Goal: Transaction & Acquisition: Purchase product/service

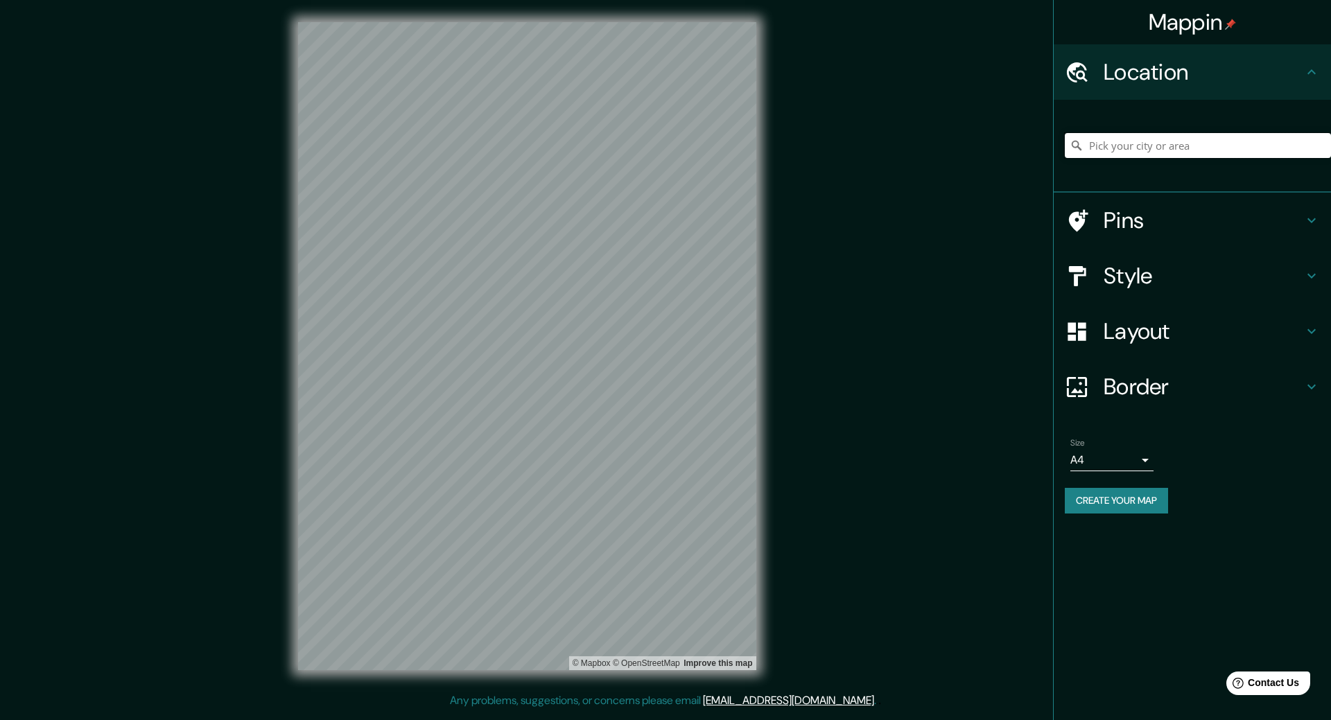
click at [1116, 149] on input "Pick your city or area" at bounding box center [1197, 145] width 266 height 25
type input "ciudad de [GEOGRAPHIC_DATA]"
click at [1080, 150] on icon at bounding box center [1076, 146] width 14 height 14
click at [1238, 148] on input "ciudad de mexico" at bounding box center [1197, 145] width 266 height 25
click at [1239, 148] on input "ciudad de mexico" at bounding box center [1197, 145] width 266 height 25
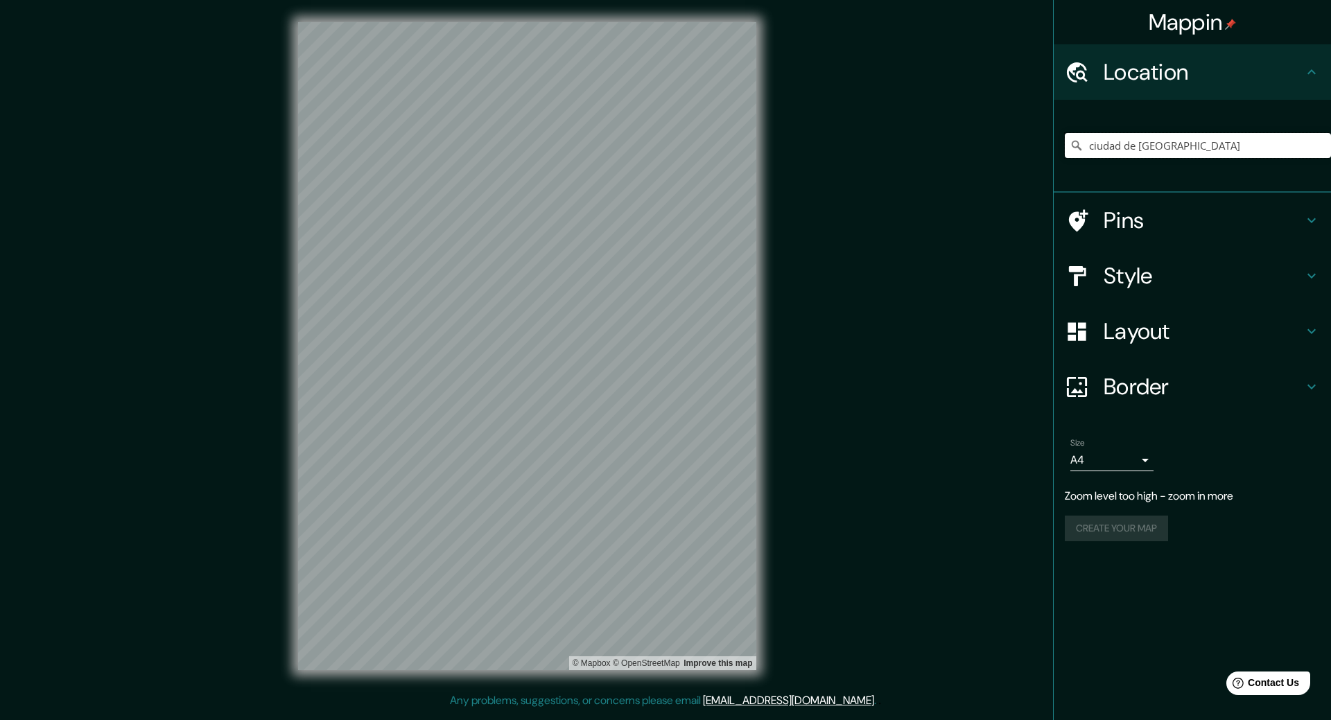
click at [1198, 153] on input "ciudad de mexico" at bounding box center [1197, 145] width 266 height 25
click at [1188, 151] on input "Pick your city or area" at bounding box center [1197, 145] width 266 height 25
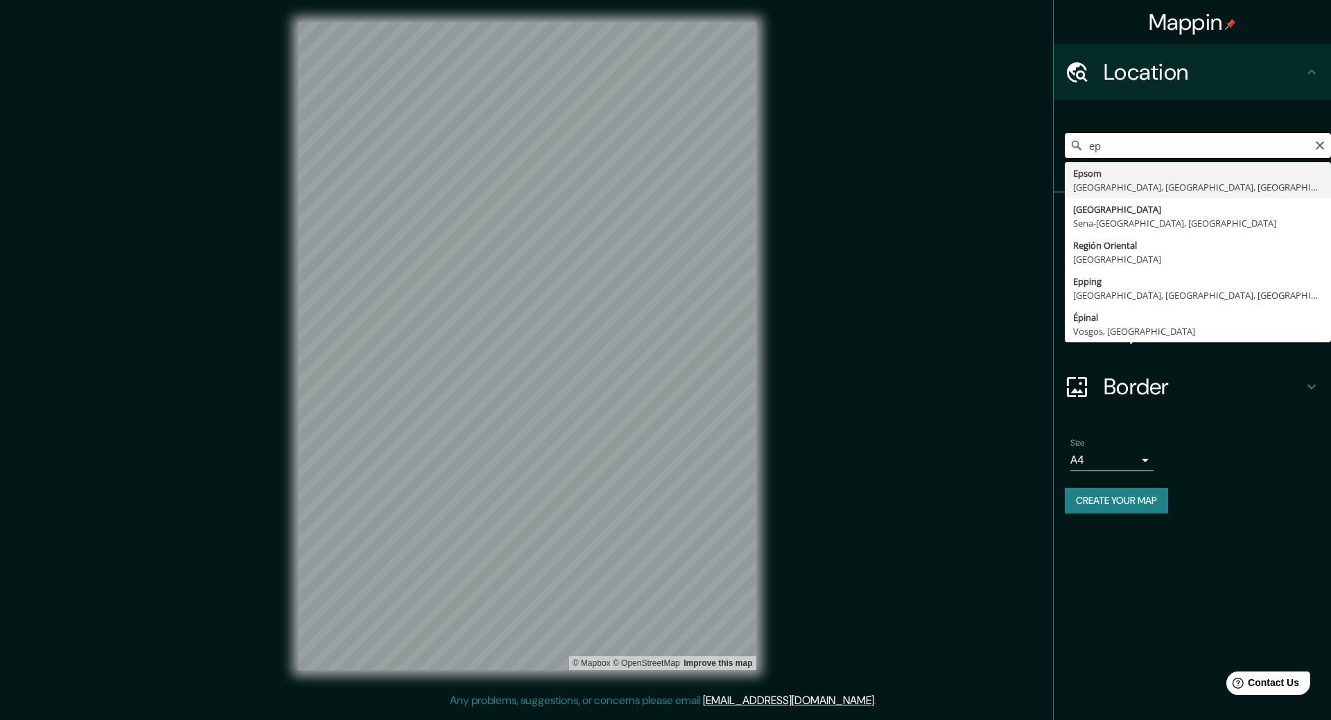
type input "e"
type input "Ciudad de México, México"
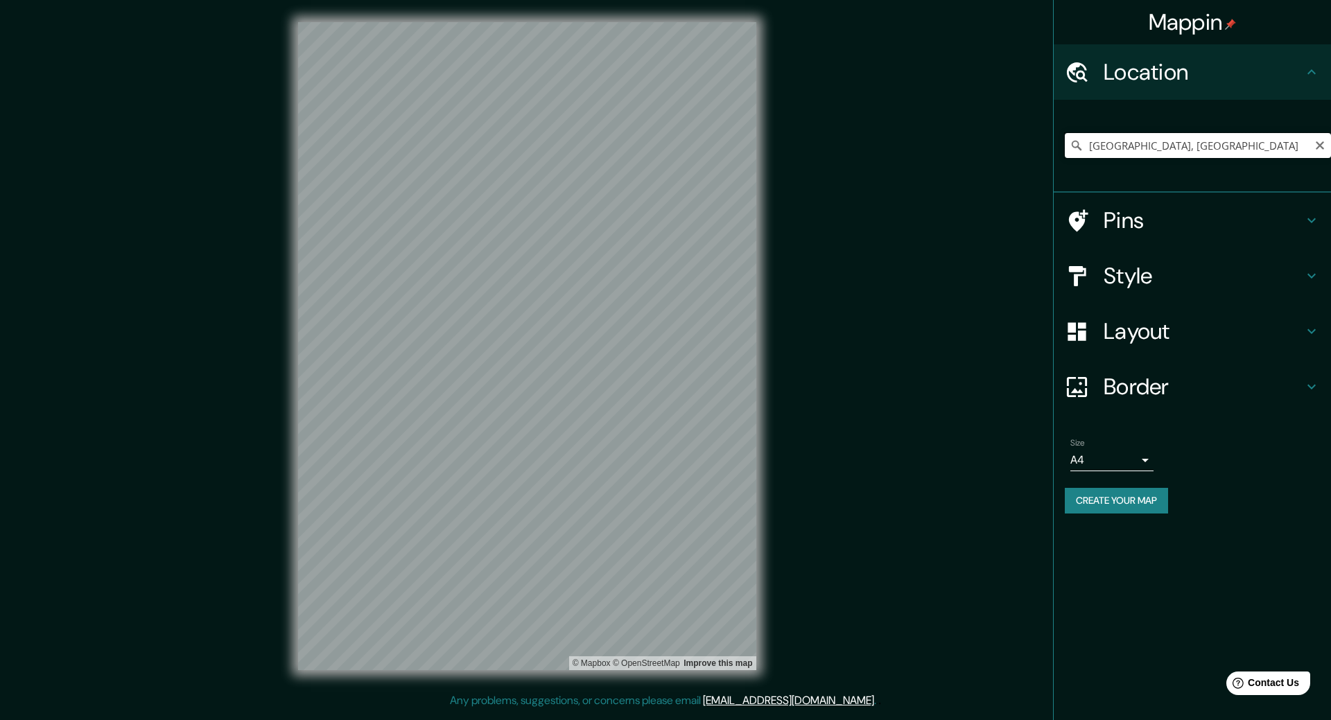
click at [1149, 152] on input "[GEOGRAPHIC_DATA], [GEOGRAPHIC_DATA]" at bounding box center [1197, 145] width 266 height 25
click at [1239, 137] on input "[GEOGRAPHIC_DATA], [GEOGRAPHIC_DATA]" at bounding box center [1197, 145] width 266 height 25
click at [1146, 148] on input "[GEOGRAPHIC_DATA], [GEOGRAPHIC_DATA]" at bounding box center [1197, 145] width 266 height 25
drag, startPoint x: 1252, startPoint y: 152, endPoint x: 830, endPoint y: 152, distance: 422.0
click at [830, 152] on div "Mappin Location Ciudad de México, México Pins Style Layout Border Choose a bord…" at bounding box center [665, 357] width 1331 height 714
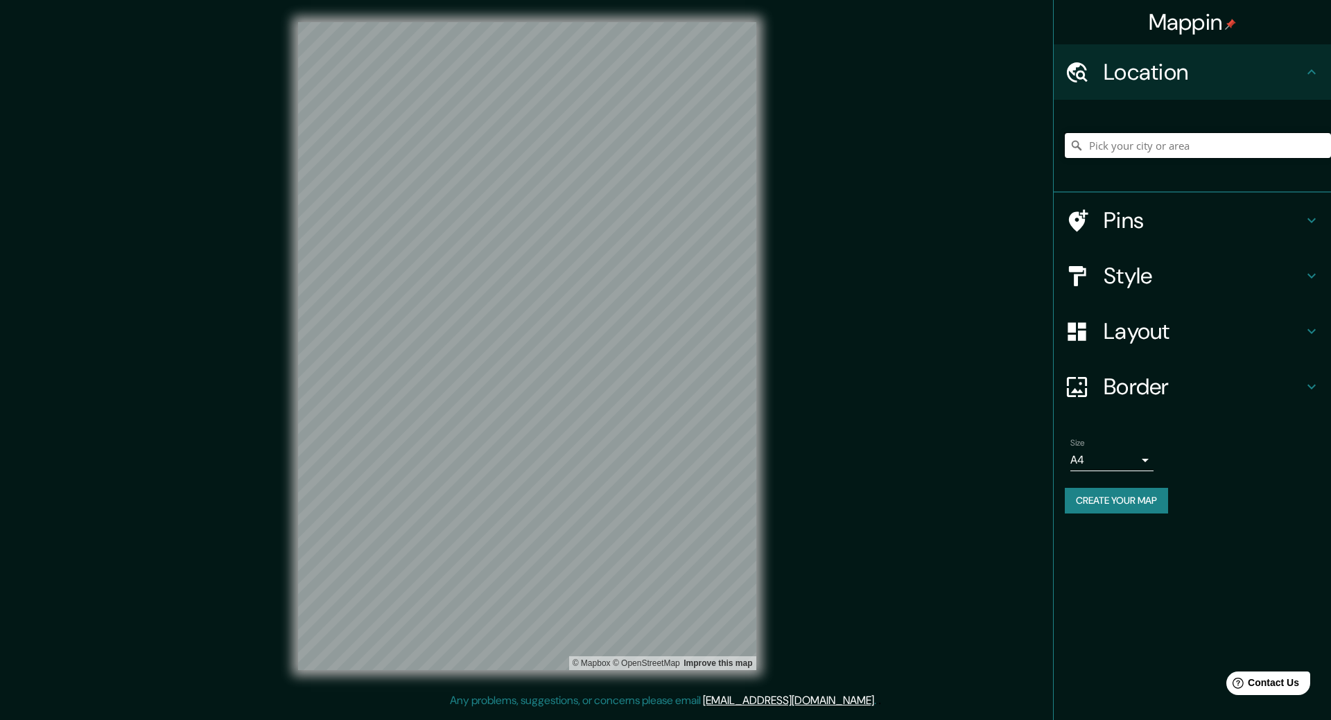
type input "c"
click at [1118, 149] on input "Pick your city or area" at bounding box center [1197, 145] width 266 height 25
type input "s"
click at [1319, 42] on div "Mappin" at bounding box center [1191, 22] width 277 height 44
click at [1304, 57] on div "Location" at bounding box center [1191, 71] width 277 height 55
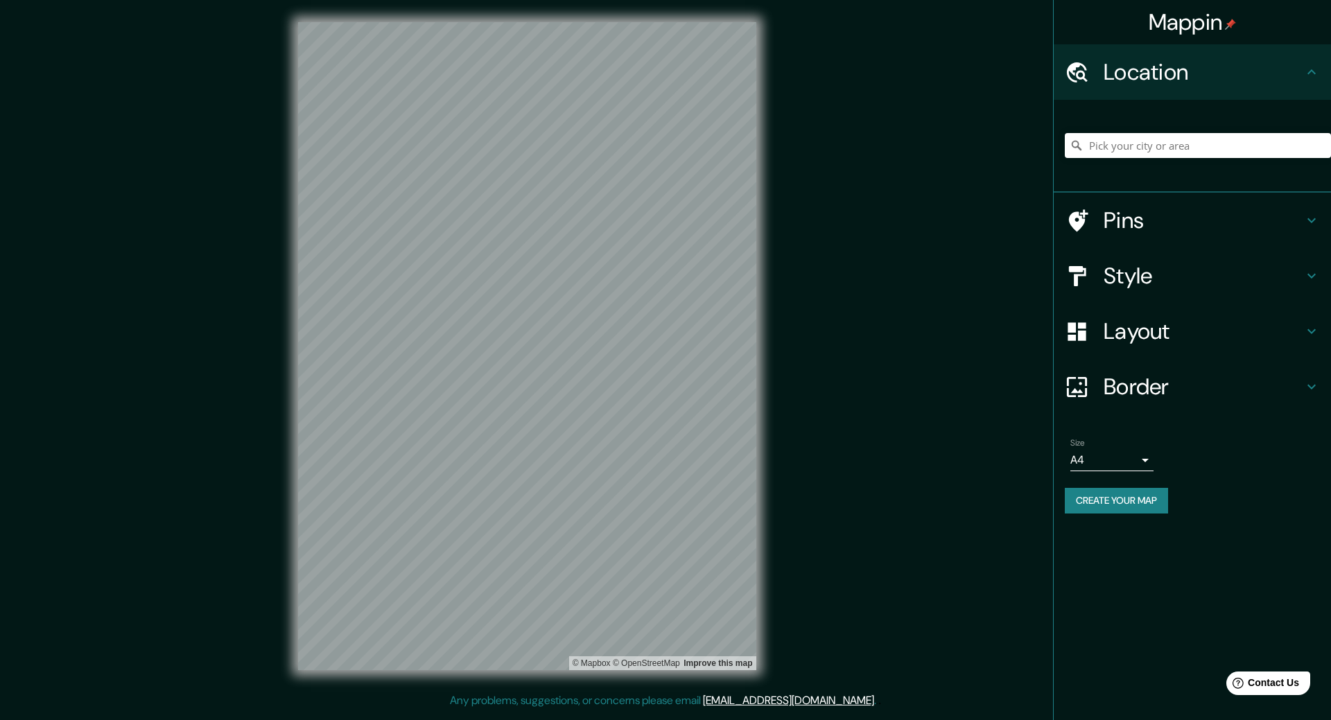
click at [1290, 65] on h4 "Location" at bounding box center [1203, 72] width 200 height 28
click at [1315, 80] on icon at bounding box center [1311, 72] width 17 height 17
click at [1313, 72] on icon at bounding box center [1311, 71] width 8 height 5
click at [1175, 152] on input "Pick your city or area" at bounding box center [1197, 145] width 266 height 25
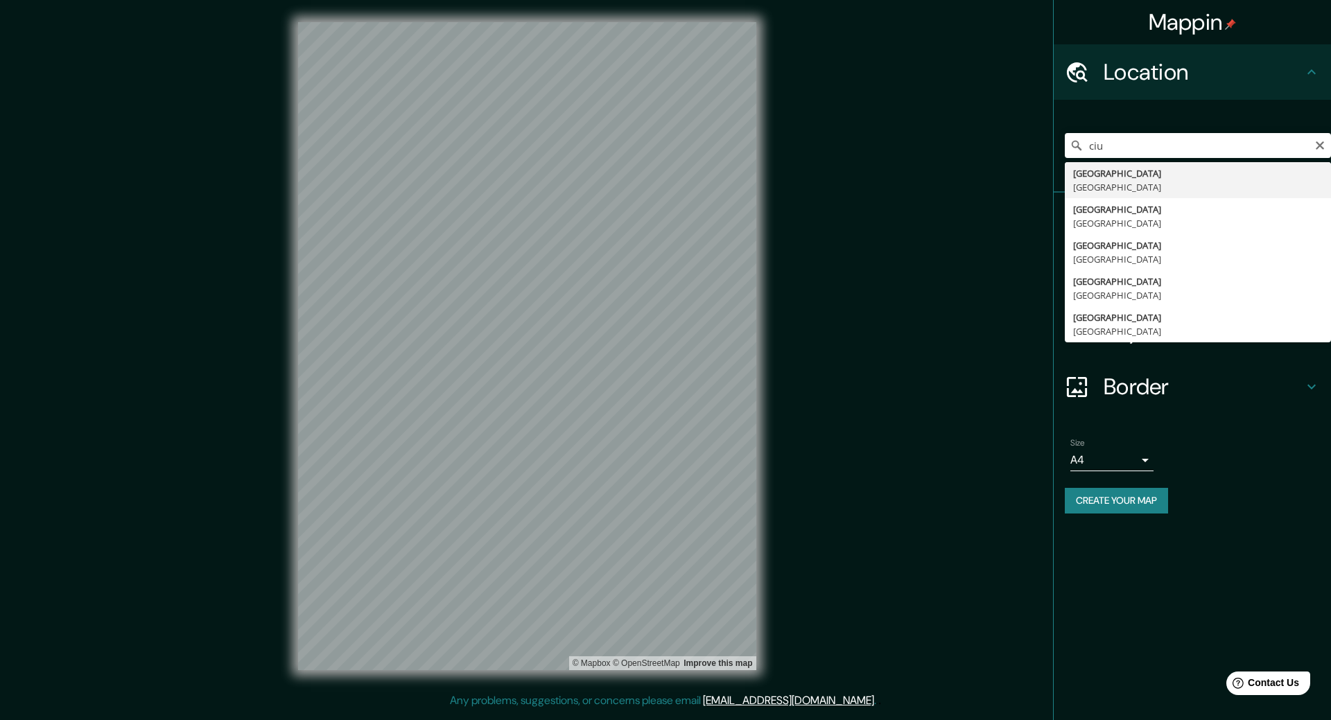
type input "Ciudad de México, México"
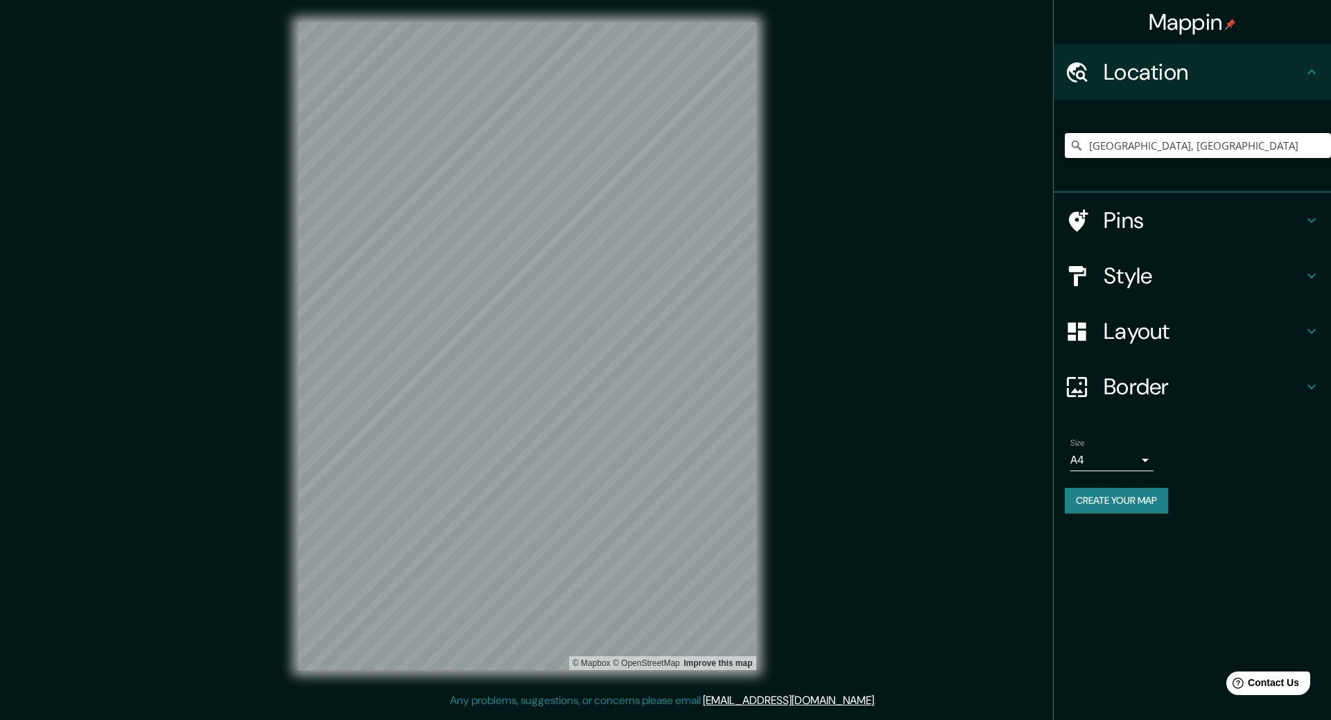
click at [1155, 267] on h4 "Style" at bounding box center [1203, 276] width 200 height 28
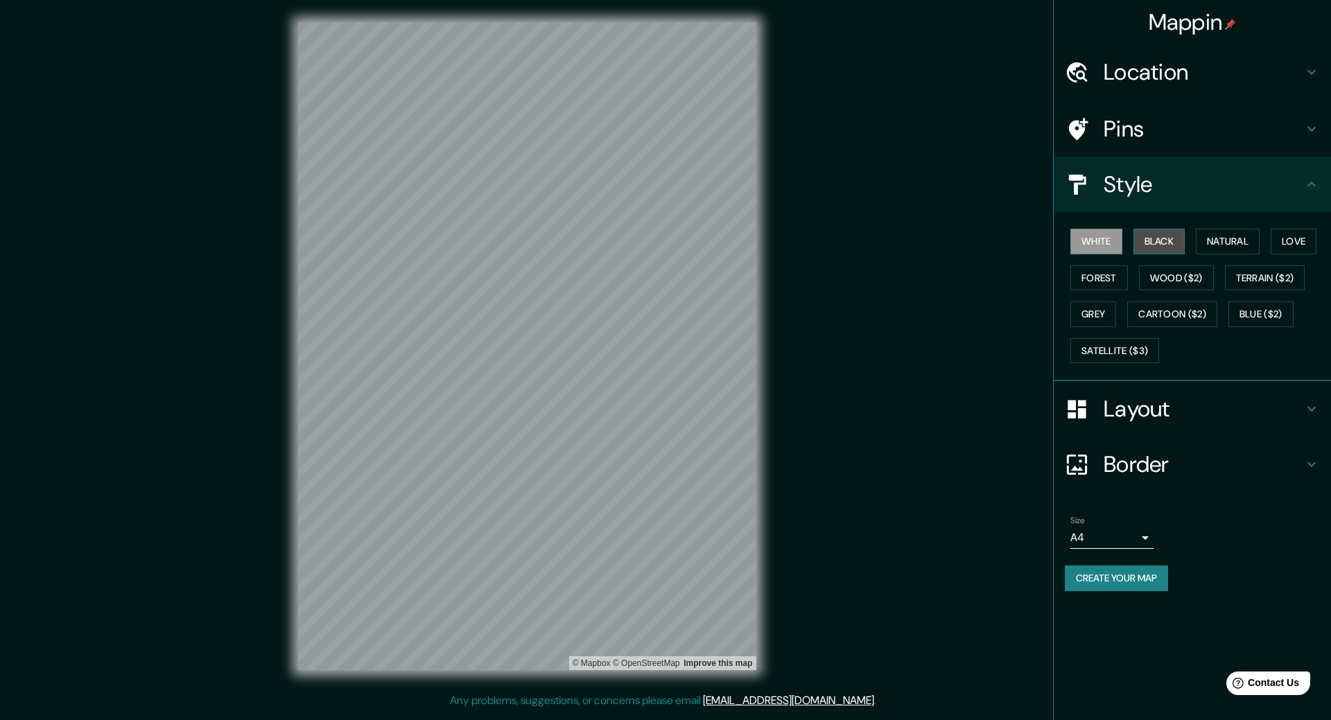
click at [1164, 236] on button "Black" at bounding box center [1159, 242] width 52 height 26
click at [1110, 242] on button "White" at bounding box center [1096, 242] width 52 height 26
click at [1179, 279] on button "Wood ($2)" at bounding box center [1176, 278] width 75 height 26
click at [1132, 350] on button "Satellite ($3)" at bounding box center [1114, 351] width 89 height 26
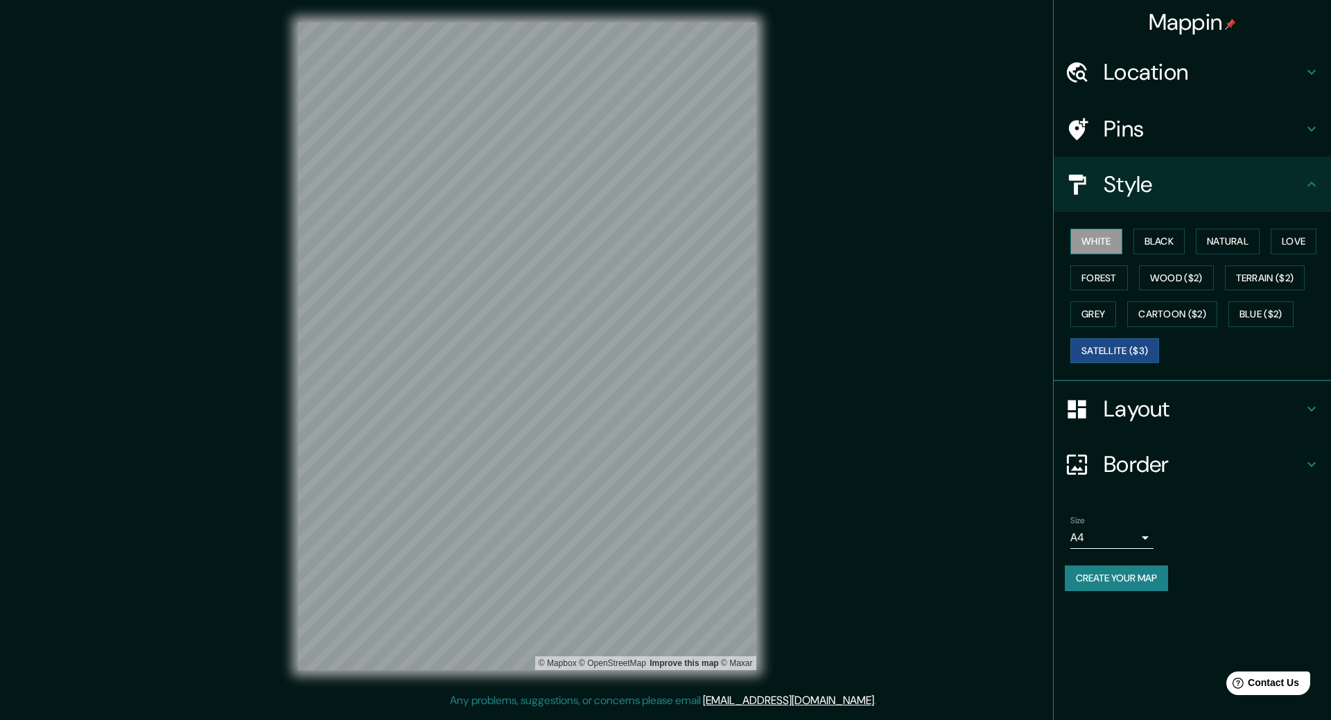
click at [1087, 241] on button "White" at bounding box center [1096, 242] width 52 height 26
click at [1118, 342] on button "Satellite ($3)" at bounding box center [1114, 351] width 89 height 26
click at [1170, 70] on h4 "Location" at bounding box center [1203, 72] width 200 height 28
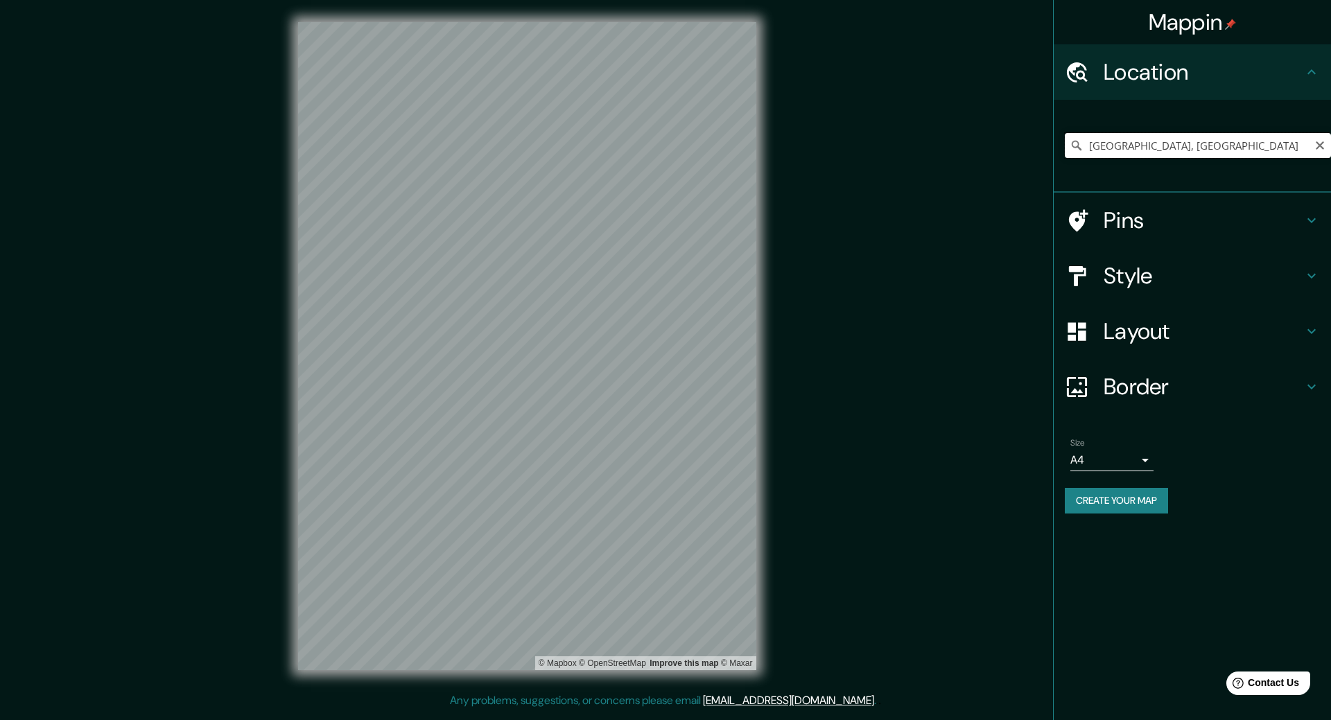
click at [1185, 133] on input "Ciudad de México, México" at bounding box center [1197, 145] width 266 height 25
click at [1230, 143] on input "Ciudad de México, México" at bounding box center [1197, 145] width 266 height 25
click at [1118, 150] on input "Ciudad de México, México" at bounding box center [1197, 145] width 266 height 25
drag, startPoint x: 1217, startPoint y: 149, endPoint x: 903, endPoint y: 172, distance: 314.8
click at [904, 172] on div "Mappin Location Ciudad de México, México Pins Style Layout Border Choose a bord…" at bounding box center [665, 357] width 1331 height 714
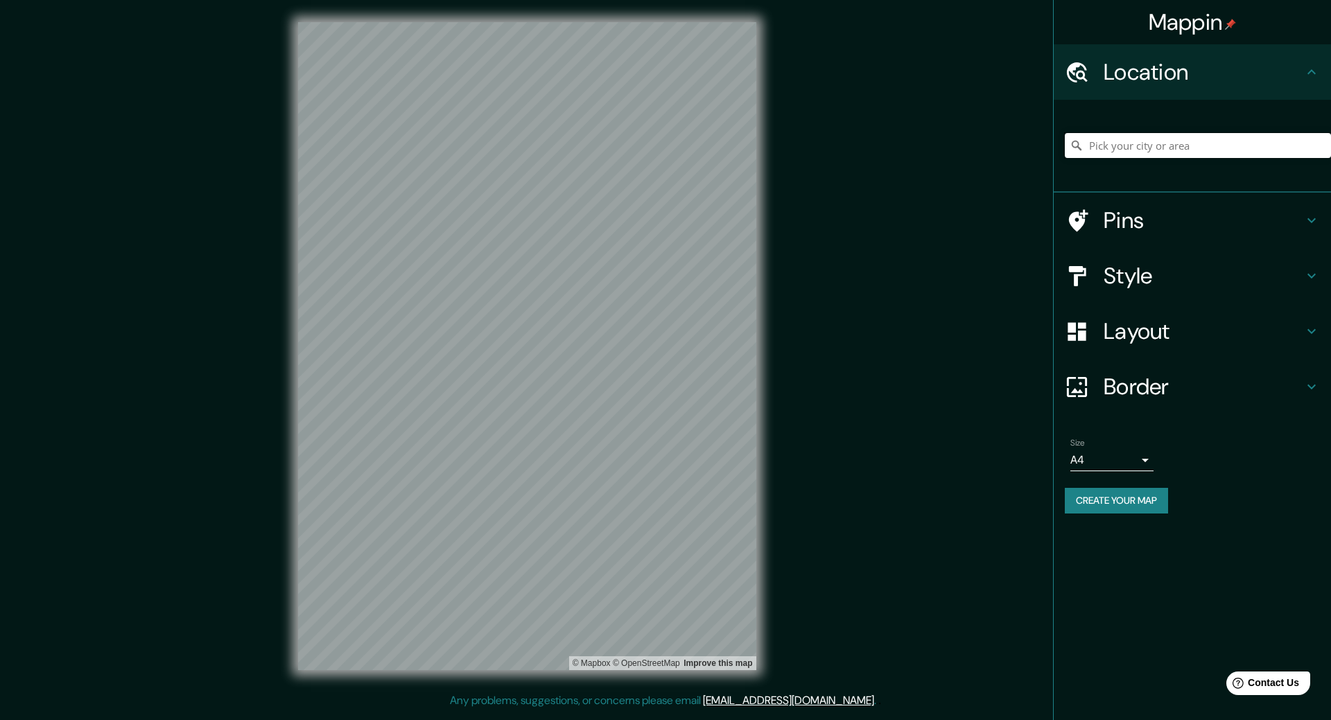
click at [1105, 149] on input "Pick your city or area" at bounding box center [1197, 145] width 266 height 25
click at [1106, 150] on input "Pick your city or area" at bounding box center [1197, 145] width 266 height 25
drag, startPoint x: 1110, startPoint y: 148, endPoint x: 1063, endPoint y: 153, distance: 47.4
click at [1063, 153] on div "a" at bounding box center [1191, 146] width 277 height 93
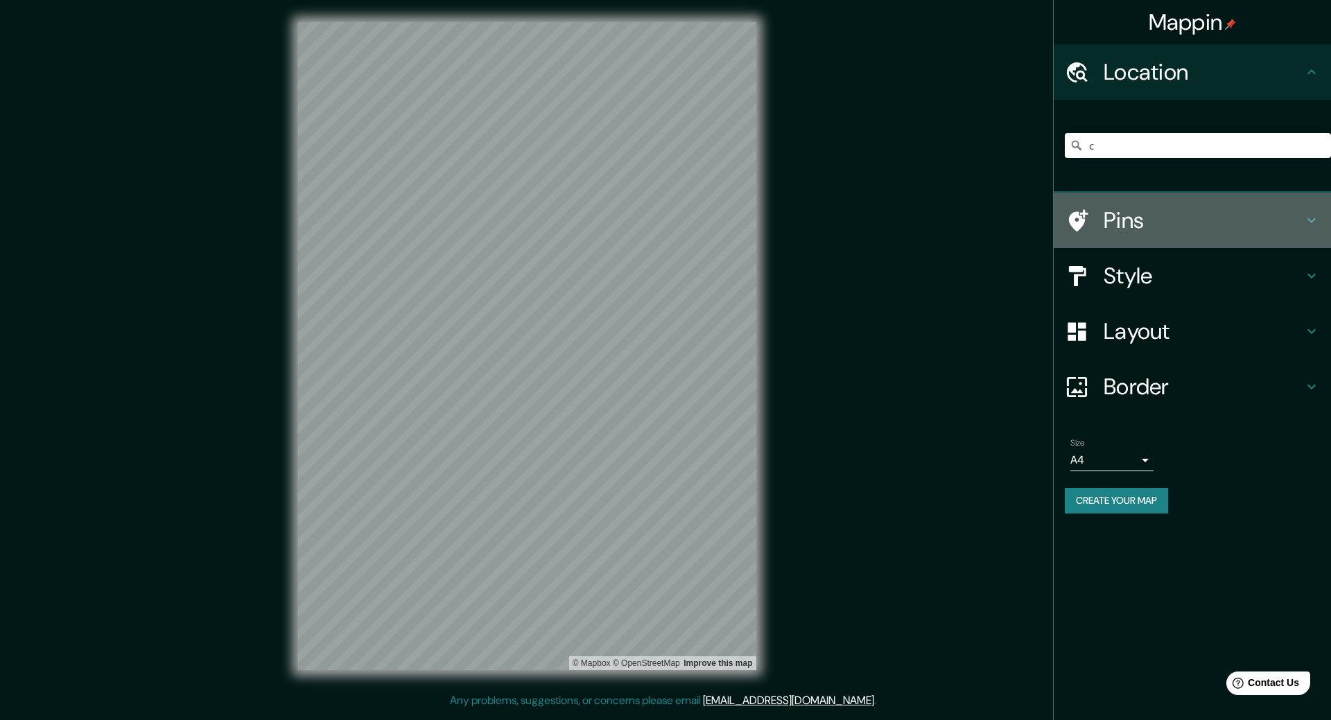
click at [1153, 202] on div "Pins" at bounding box center [1191, 220] width 277 height 55
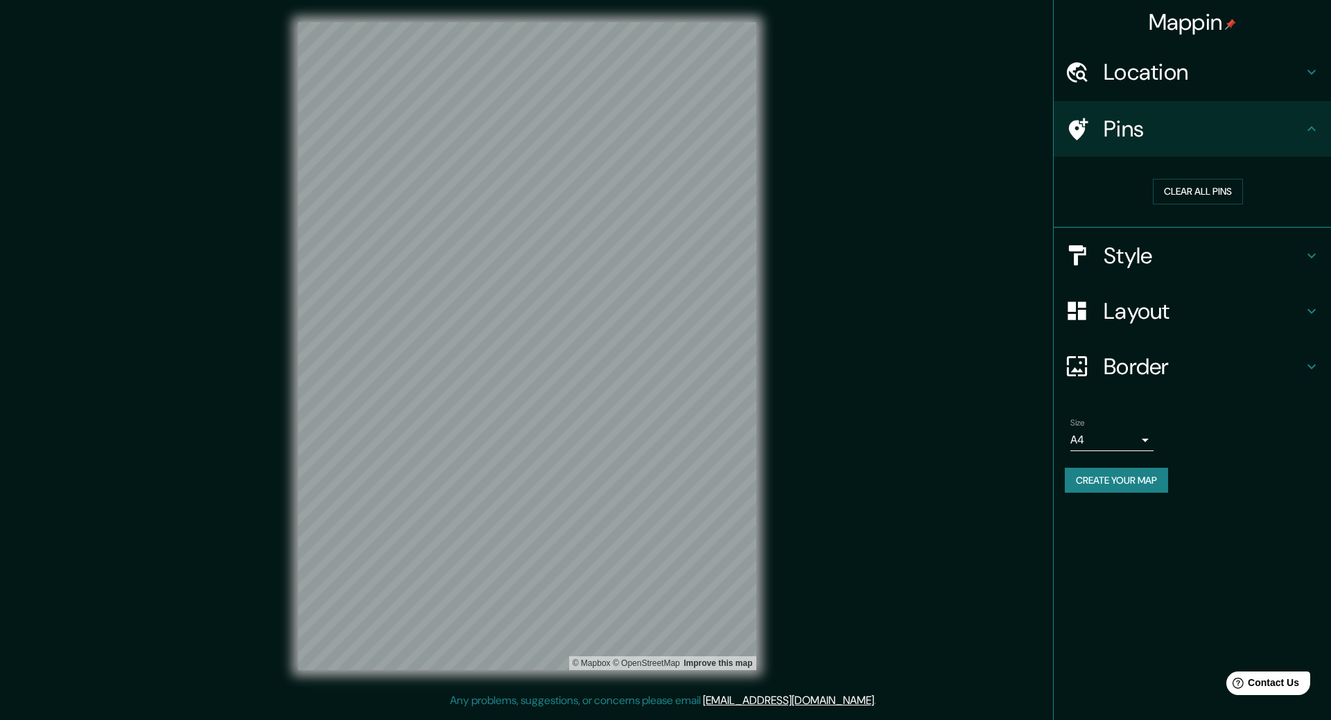
click at [1182, 121] on h4 "Pins" at bounding box center [1203, 129] width 200 height 28
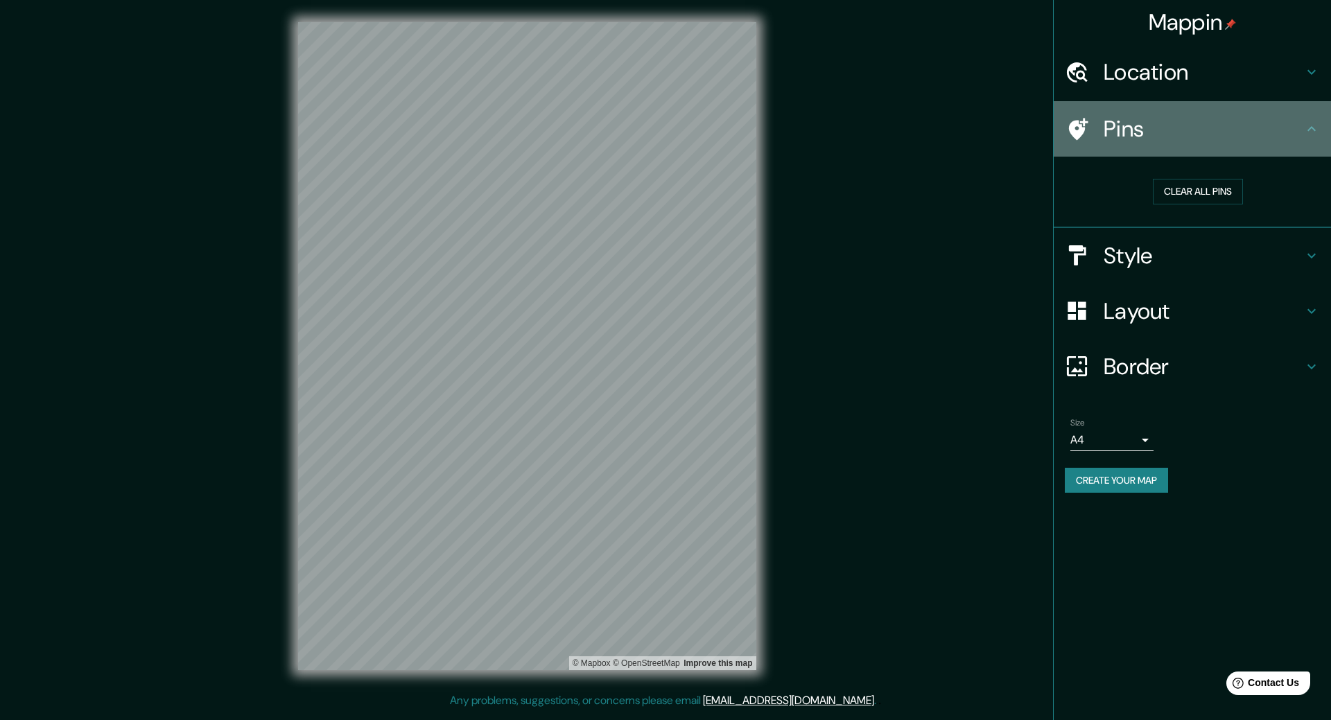
click at [1317, 124] on icon at bounding box center [1311, 129] width 17 height 17
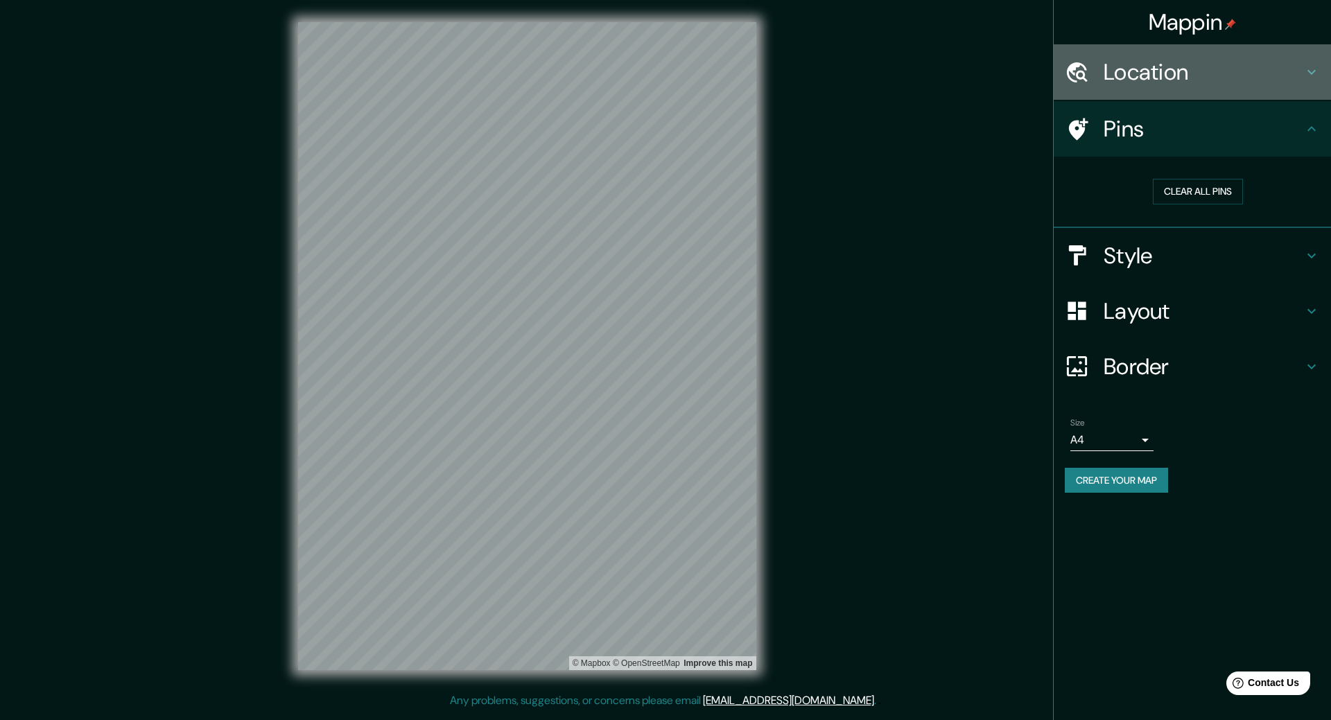
drag, startPoint x: 1249, startPoint y: 80, endPoint x: 1279, endPoint y: 79, distance: 29.1
click at [1250, 80] on h4 "Location" at bounding box center [1203, 72] width 200 height 28
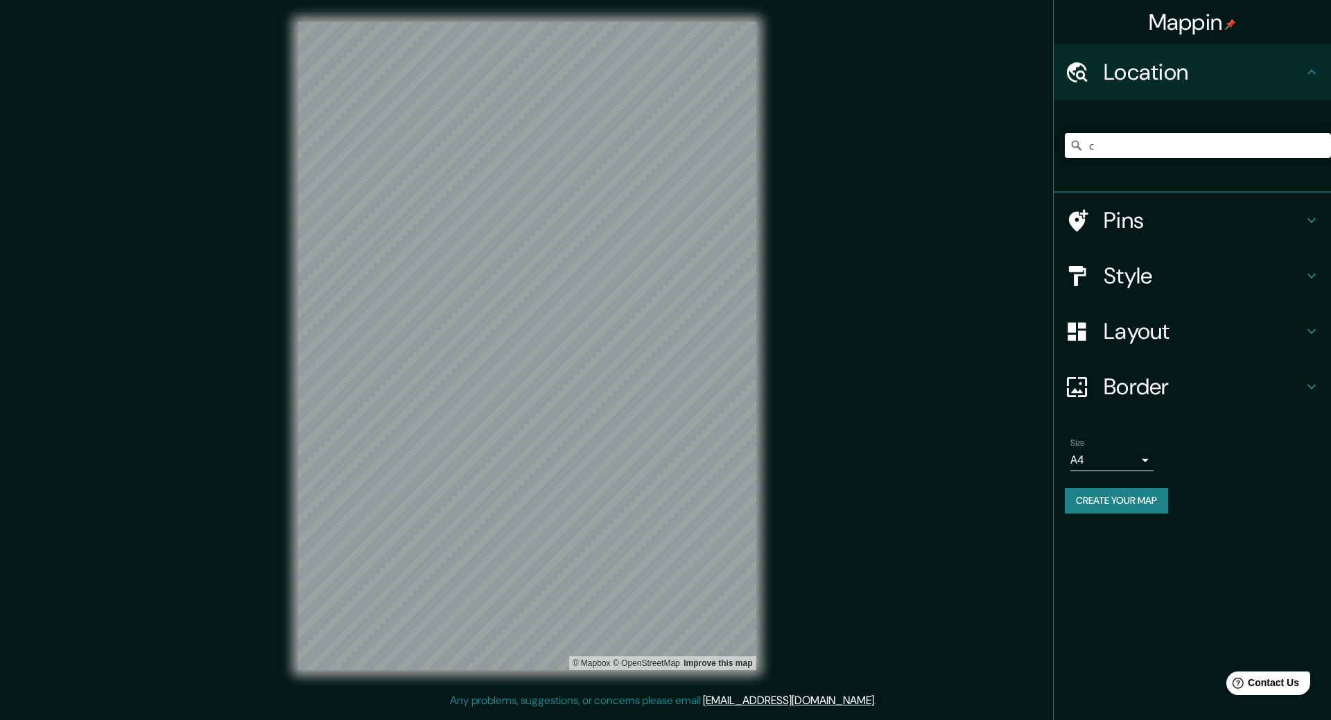
click at [1137, 148] on input "c" at bounding box center [1197, 145] width 266 height 25
type input "[GEOGRAPHIC_DATA], [GEOGRAPHIC_DATA]"
click at [1143, 271] on h4 "Style" at bounding box center [1203, 276] width 200 height 28
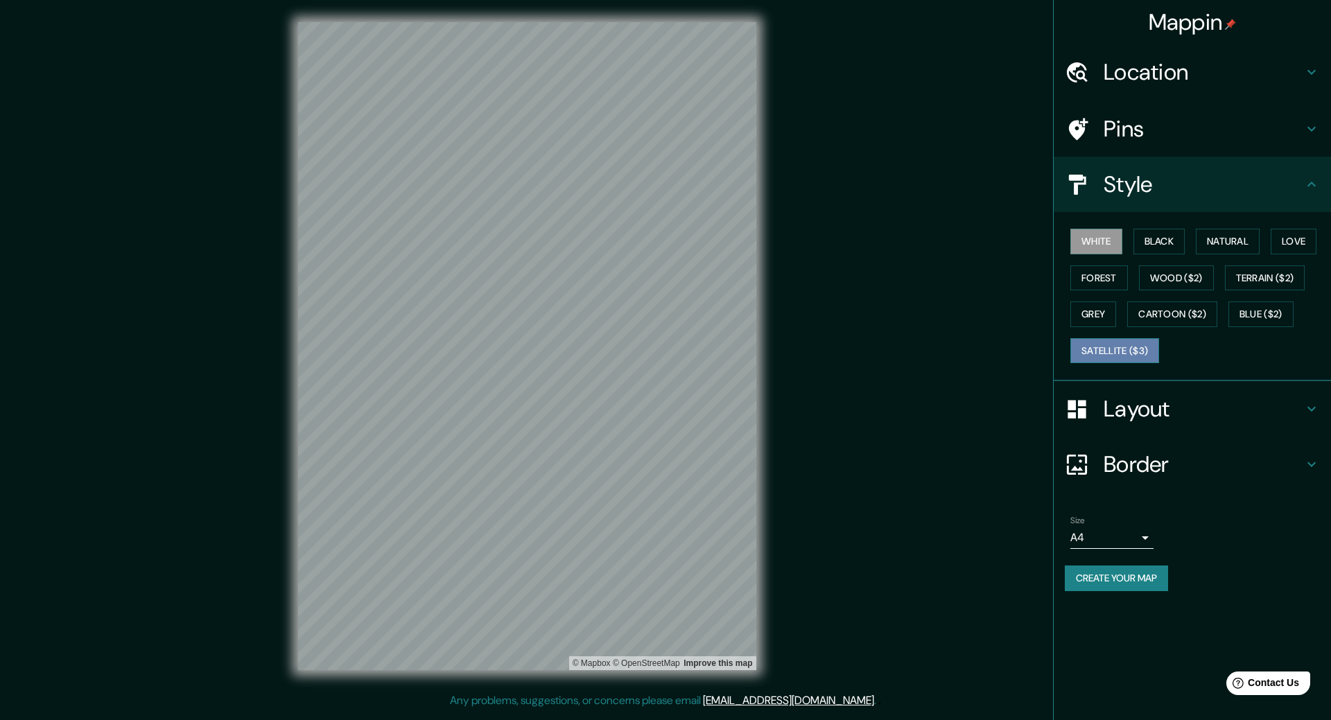
click at [1114, 345] on button "Satellite ($3)" at bounding box center [1114, 351] width 89 height 26
click at [1116, 275] on button "Forest" at bounding box center [1099, 278] width 58 height 26
click at [1142, 406] on h4 "Layout" at bounding box center [1203, 409] width 200 height 28
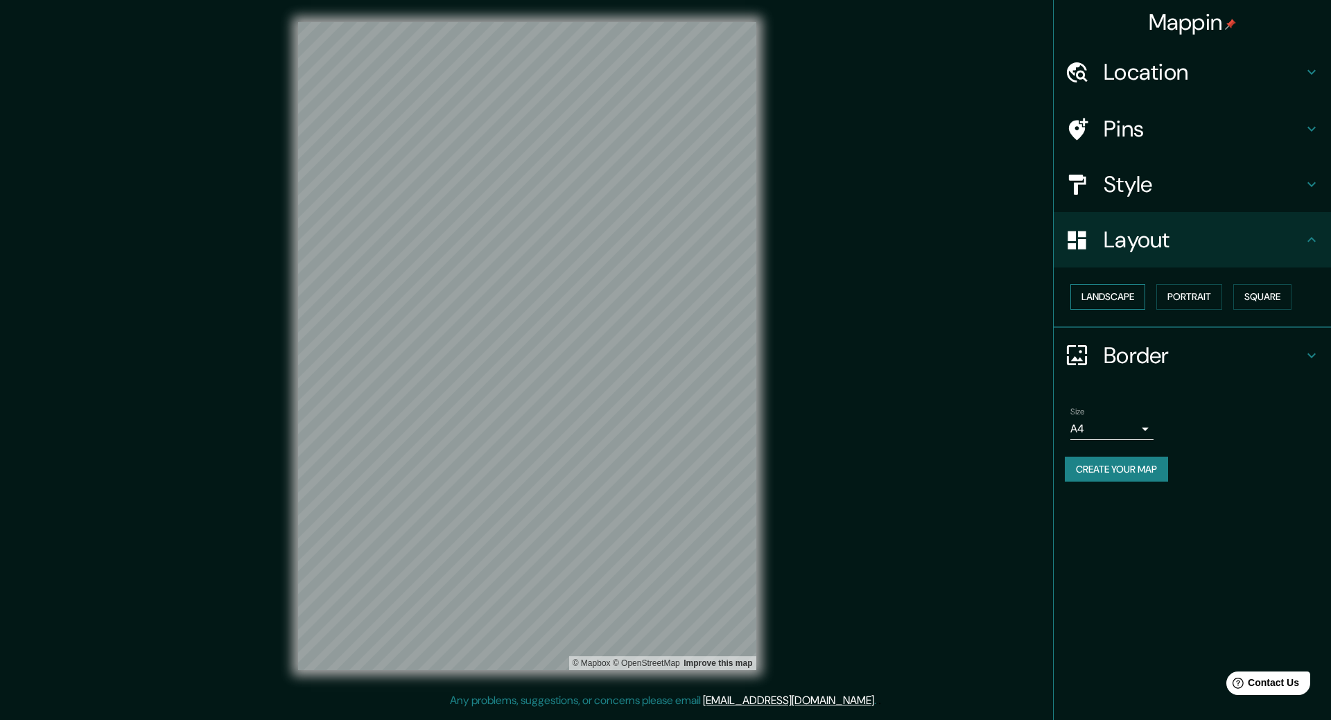
click at [1139, 299] on button "Landscape" at bounding box center [1107, 297] width 75 height 26
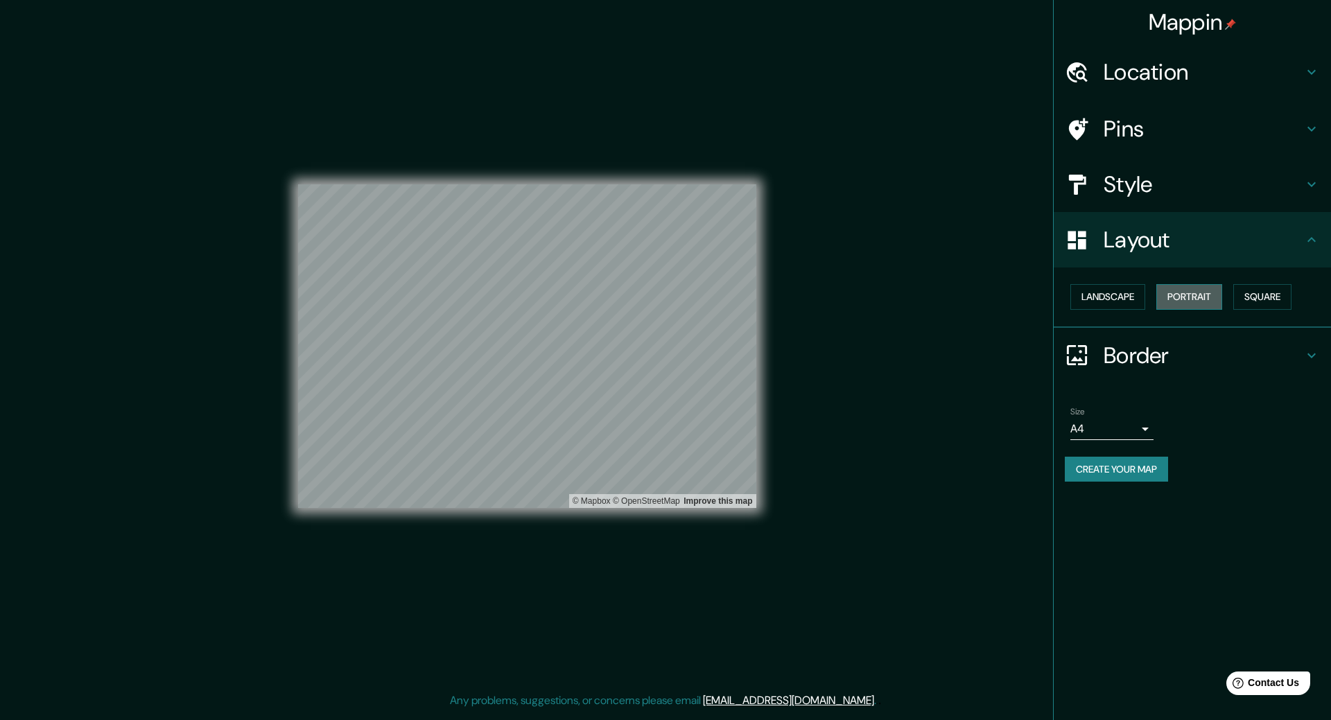
click at [1186, 295] on button "Portrait" at bounding box center [1189, 297] width 66 height 26
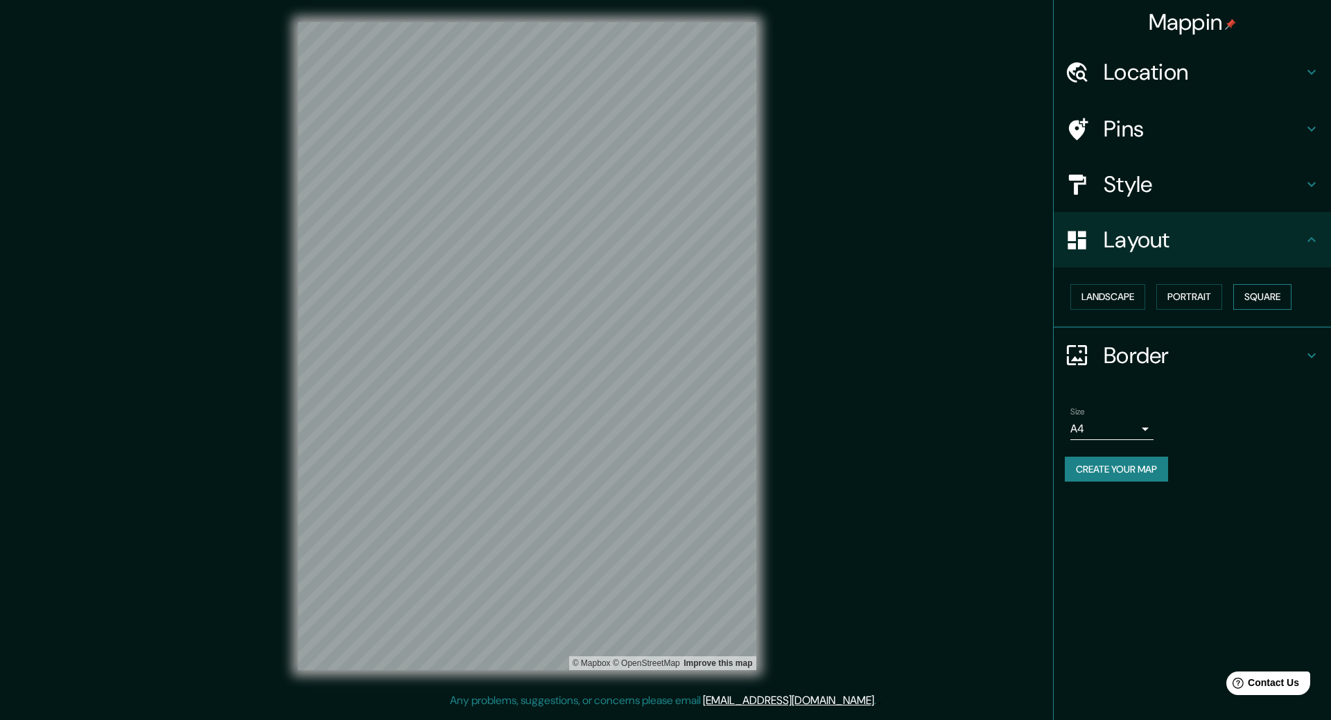
click at [1250, 293] on button "Square" at bounding box center [1262, 297] width 58 height 26
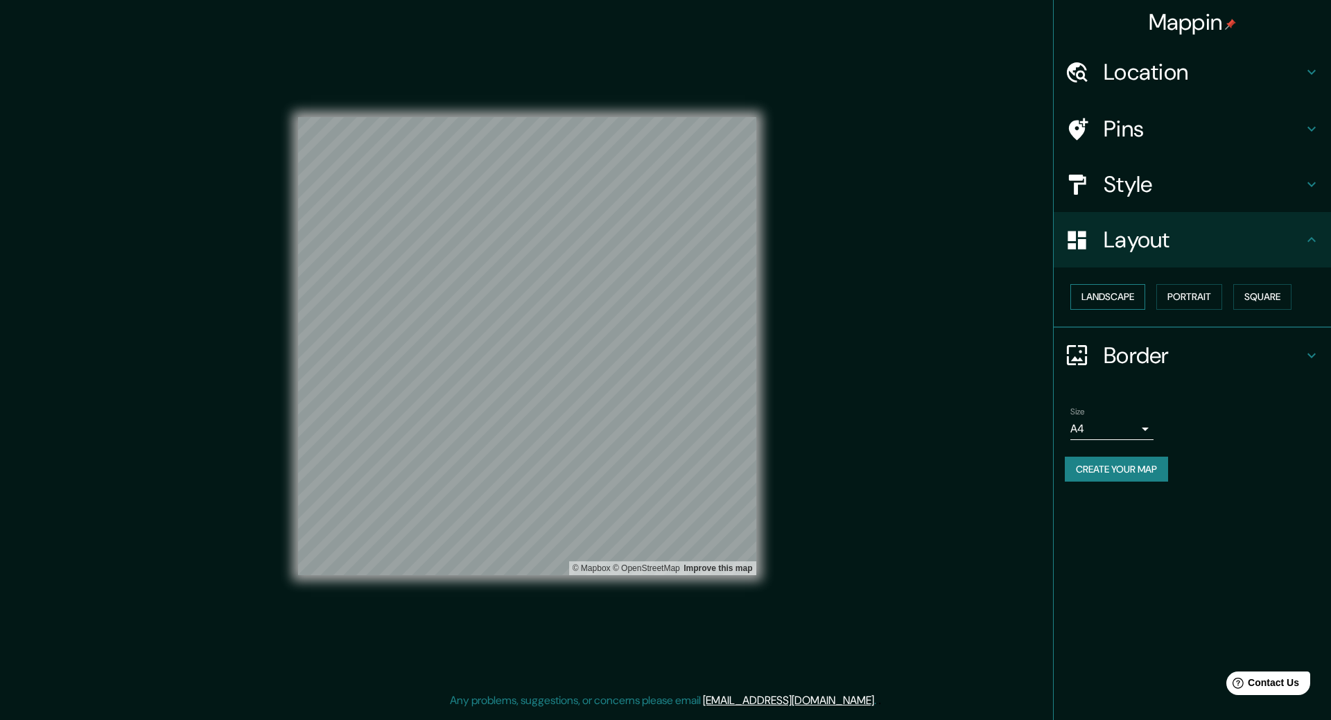
click at [1111, 293] on button "Landscape" at bounding box center [1107, 297] width 75 height 26
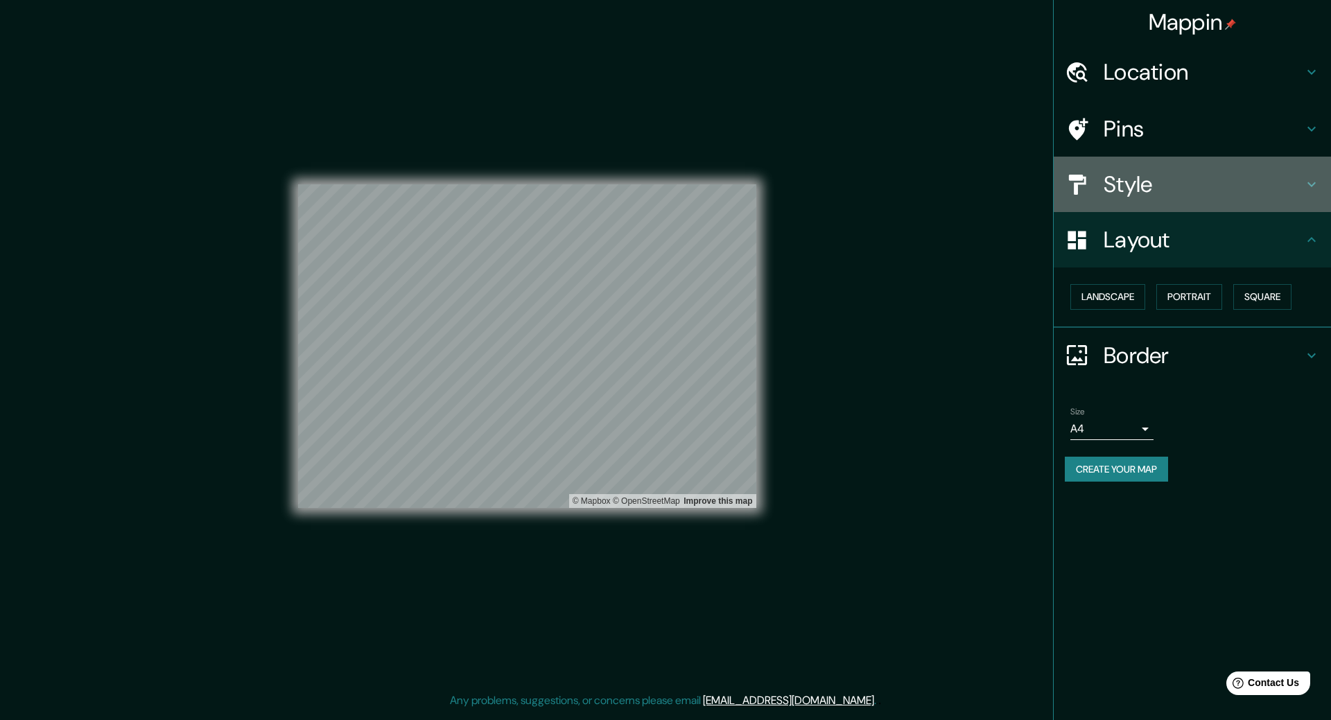
click at [1152, 191] on h4 "Style" at bounding box center [1203, 184] width 200 height 28
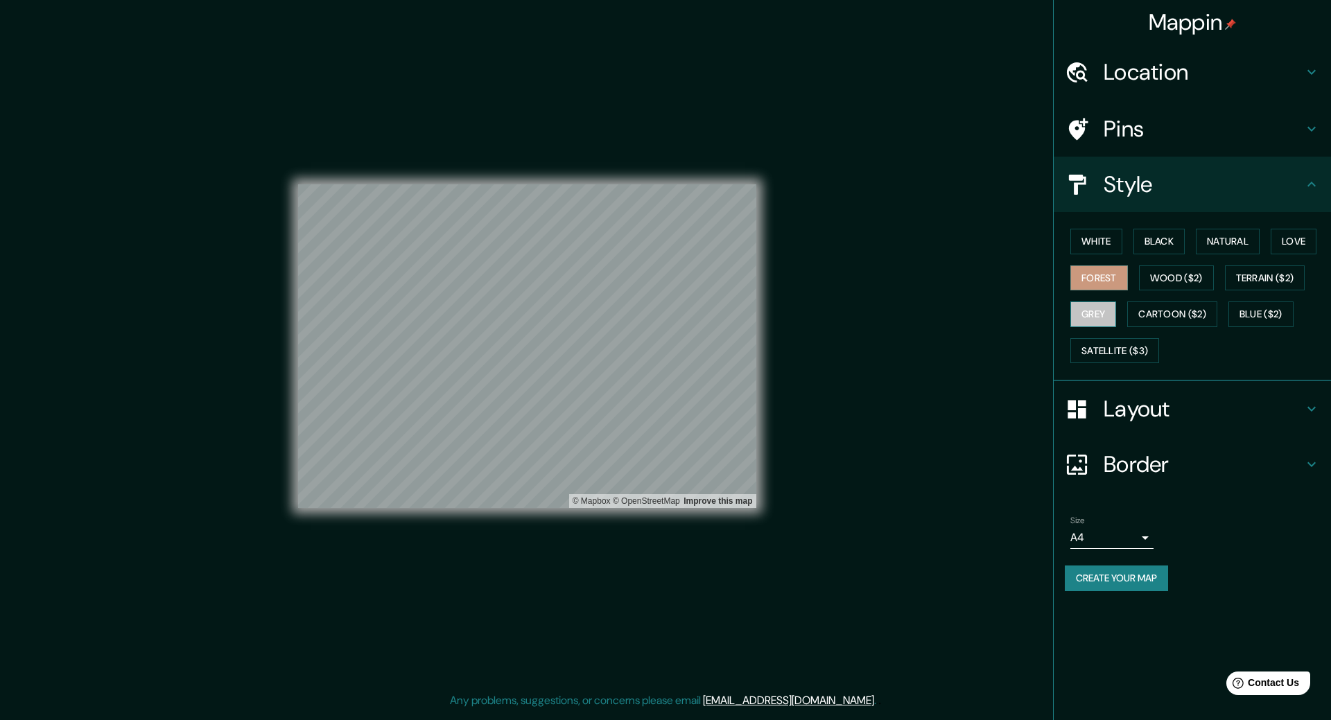
click at [1106, 304] on button "Grey" at bounding box center [1093, 314] width 46 height 26
click at [1111, 277] on button "Forest" at bounding box center [1099, 278] width 58 height 26
click at [1173, 276] on button "Wood ($2)" at bounding box center [1176, 278] width 75 height 26
click at [1156, 243] on button "Black" at bounding box center [1159, 242] width 52 height 26
click at [1227, 243] on button "Natural" at bounding box center [1227, 242] width 64 height 26
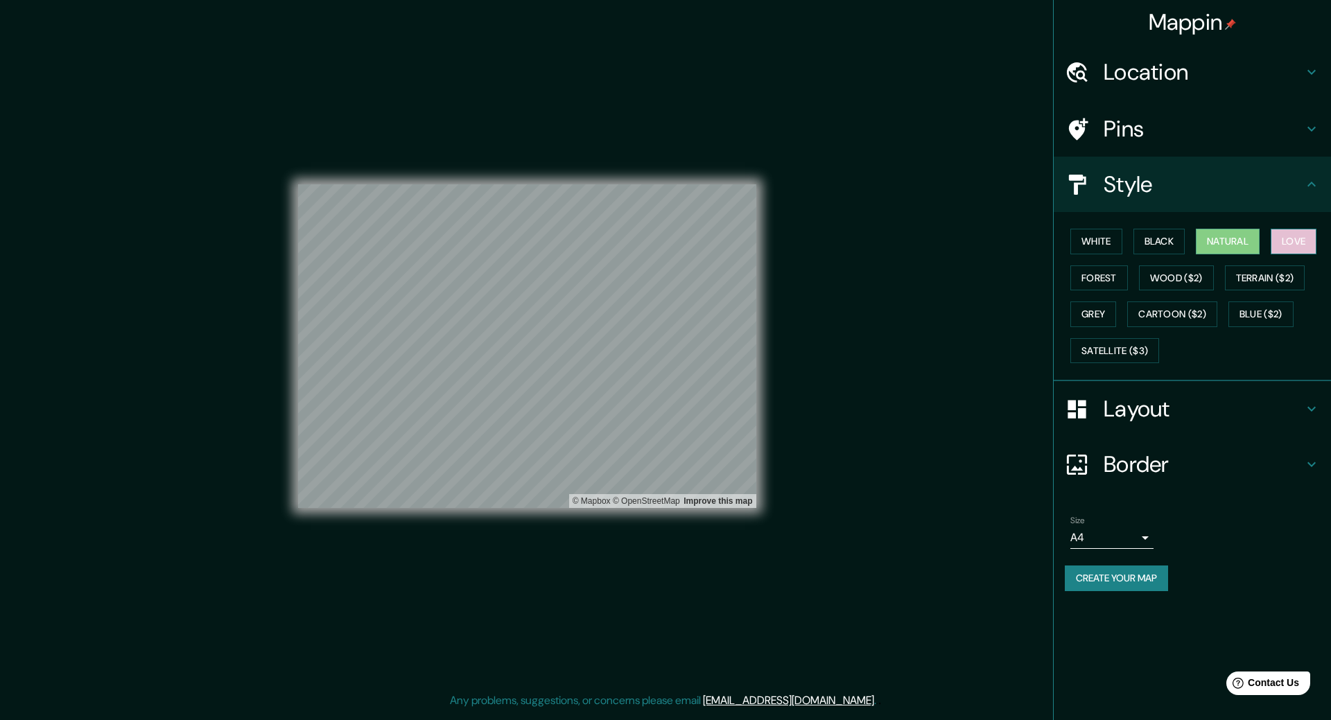
click at [1295, 243] on button "Love" at bounding box center [1293, 242] width 46 height 26
click at [1104, 315] on button "Grey" at bounding box center [1093, 314] width 46 height 26
click at [1108, 288] on button "Forest" at bounding box center [1099, 278] width 58 height 26
click at [1293, 244] on button "Love" at bounding box center [1293, 242] width 46 height 26
click at [1101, 277] on button "Forest" at bounding box center [1099, 278] width 58 height 26
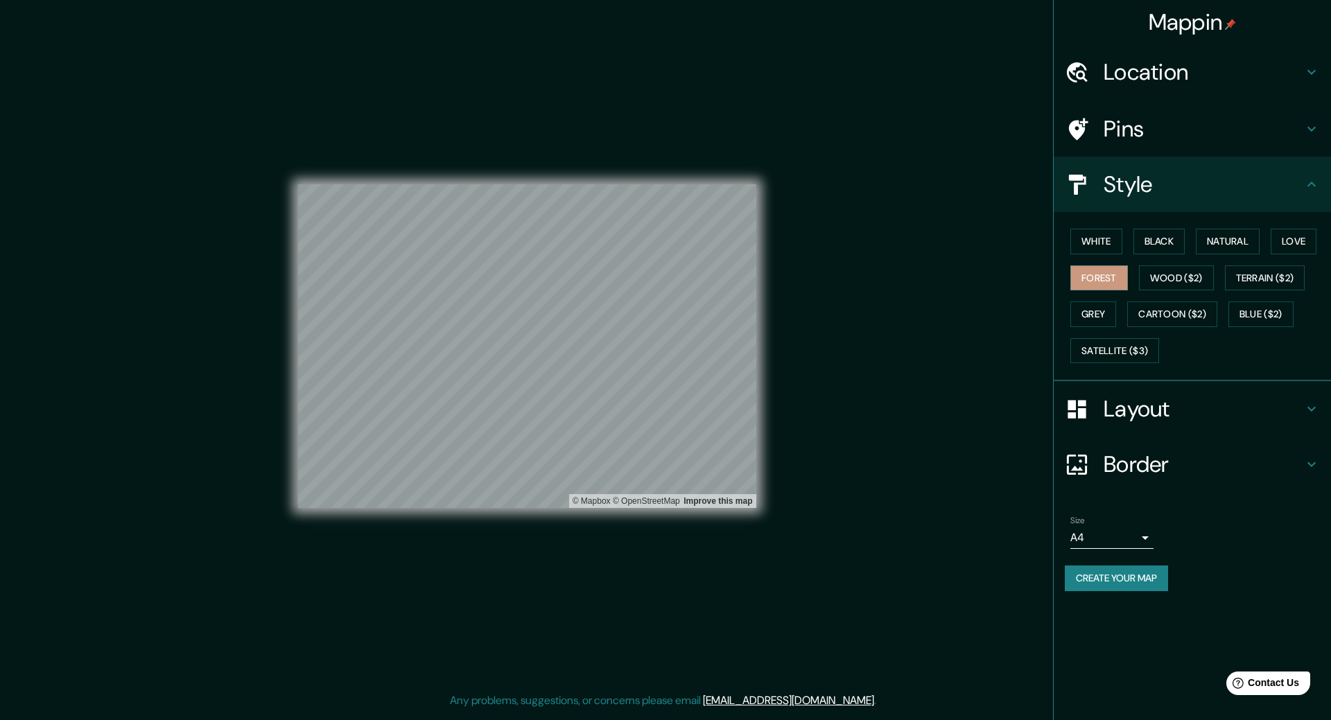
click at [1134, 456] on h4 "Border" at bounding box center [1203, 464] width 200 height 28
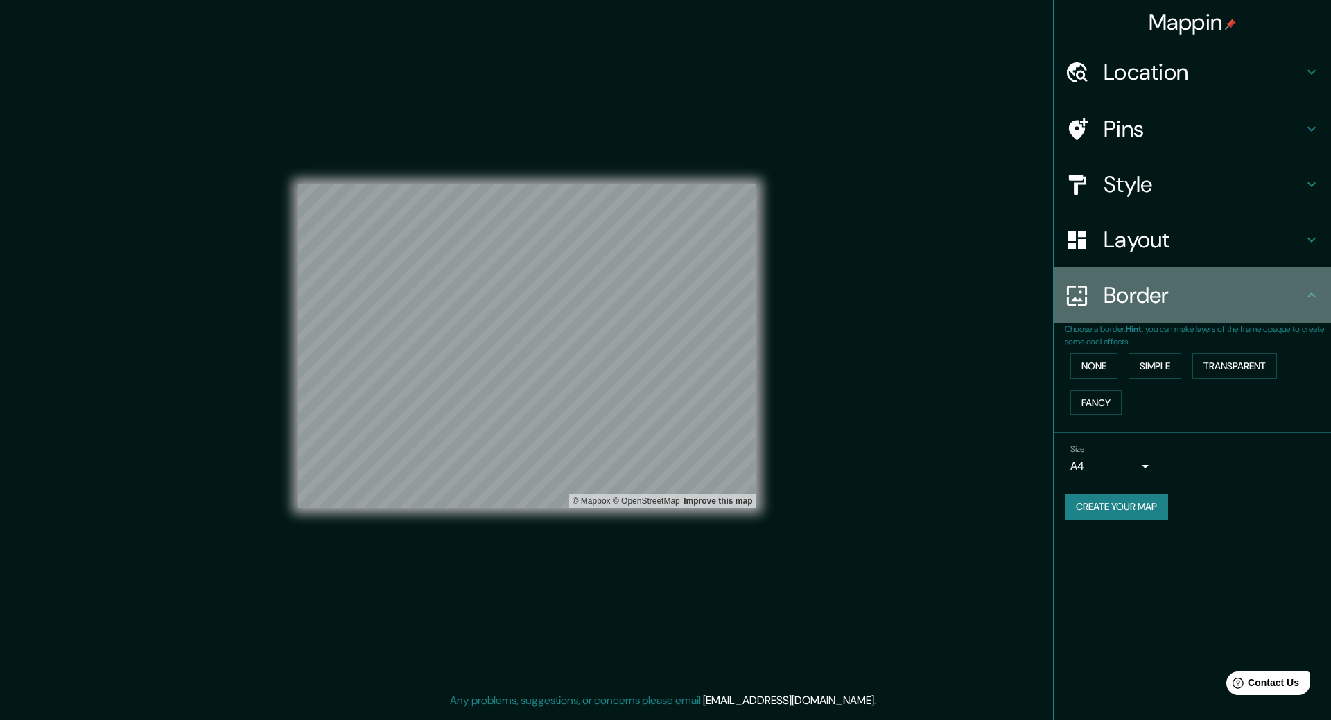
click at [1148, 307] on h4 "Border" at bounding box center [1203, 295] width 200 height 28
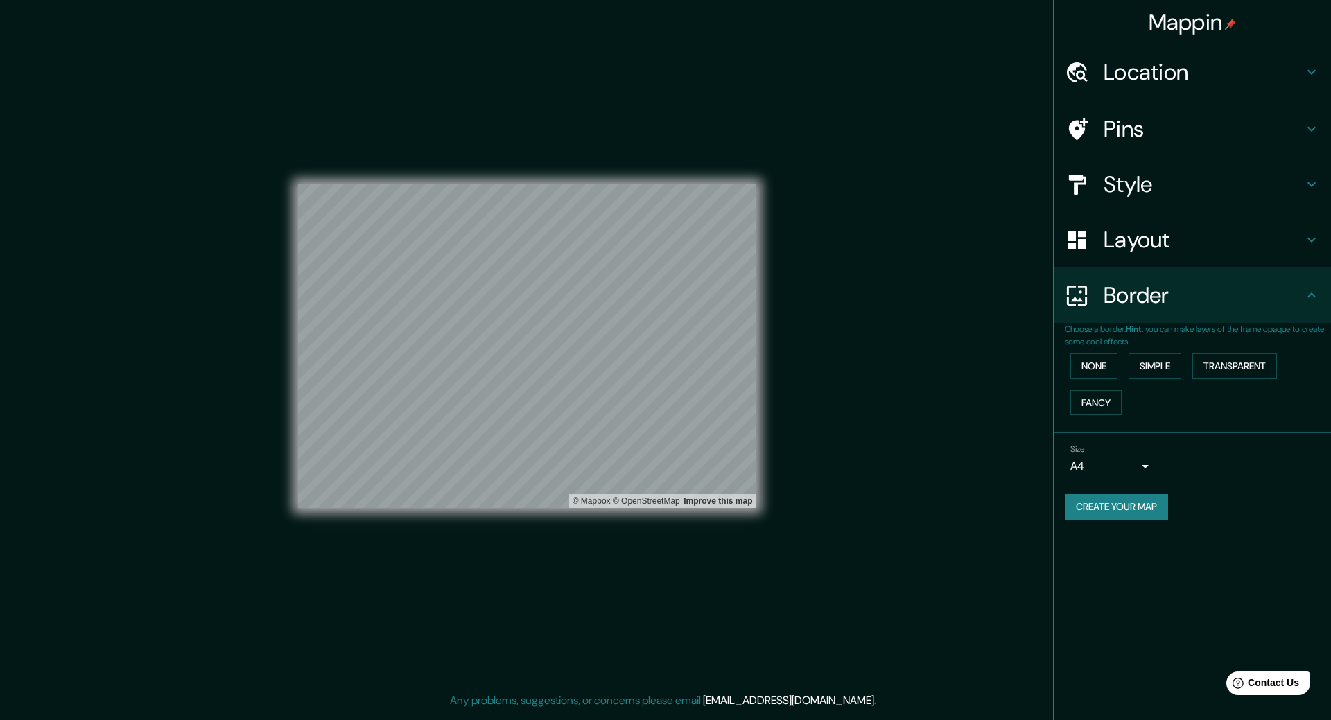
click at [1141, 255] on div "Layout" at bounding box center [1191, 239] width 277 height 55
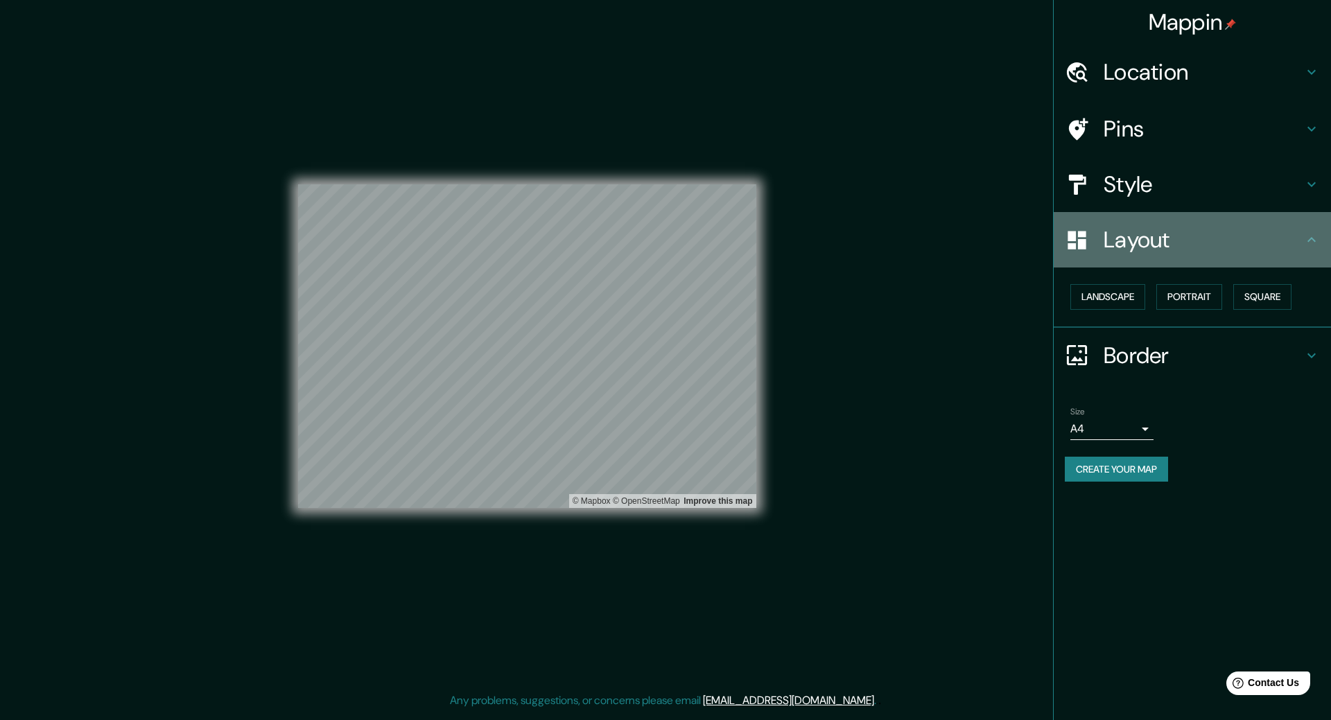
click at [1141, 255] on div "Layout" at bounding box center [1191, 239] width 277 height 55
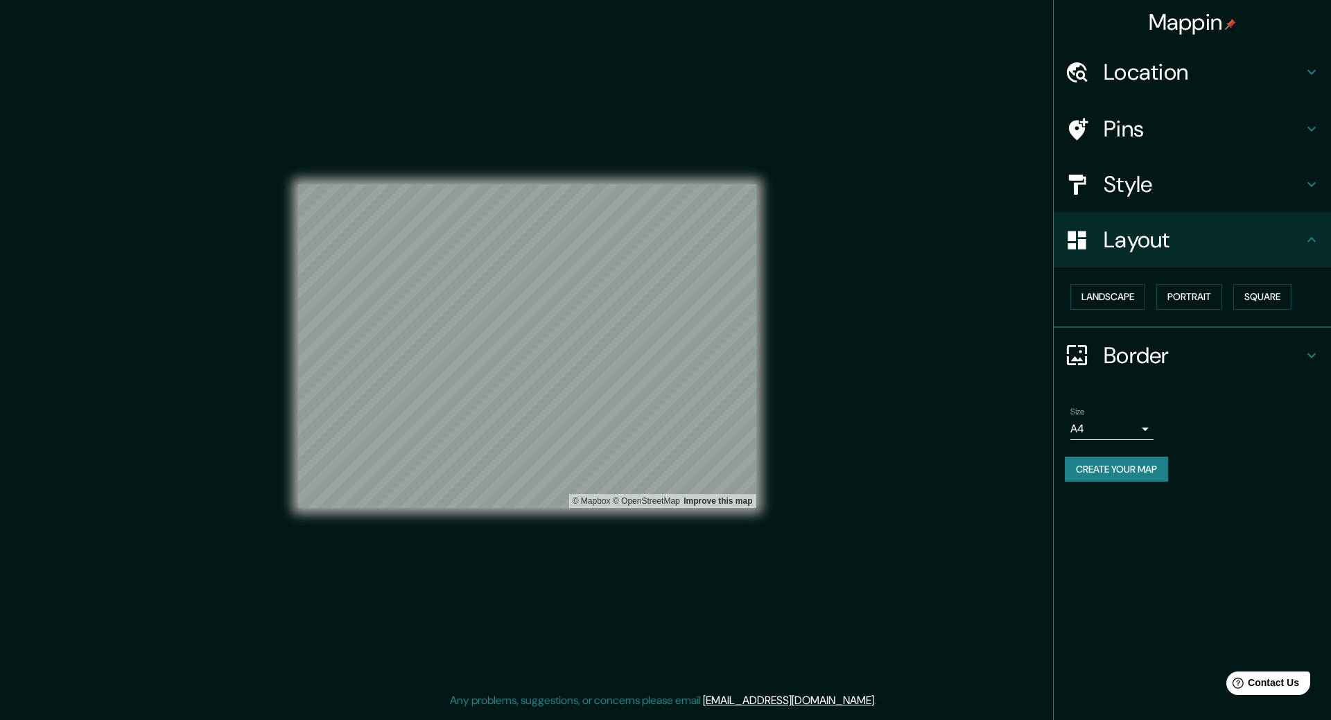
click at [1275, 625] on div "Mappin Location Ciudad de México, México Ciudad de México México Ciudad Quezon …" at bounding box center [1192, 360] width 278 height 720
click at [1123, 432] on body "Mappin Location Ciudad de México, México Ciudad de México México Ciudad Quezon …" at bounding box center [665, 360] width 1331 height 720
click at [1106, 477] on li "A3" at bounding box center [1111, 483] width 83 height 25
click at [1114, 502] on div "Mappin Location Ciudad de México, México Ciudad de México México Ciudad Quezon …" at bounding box center [1192, 360] width 278 height 720
click at [1118, 465] on button "Create your map" at bounding box center [1115, 470] width 103 height 26
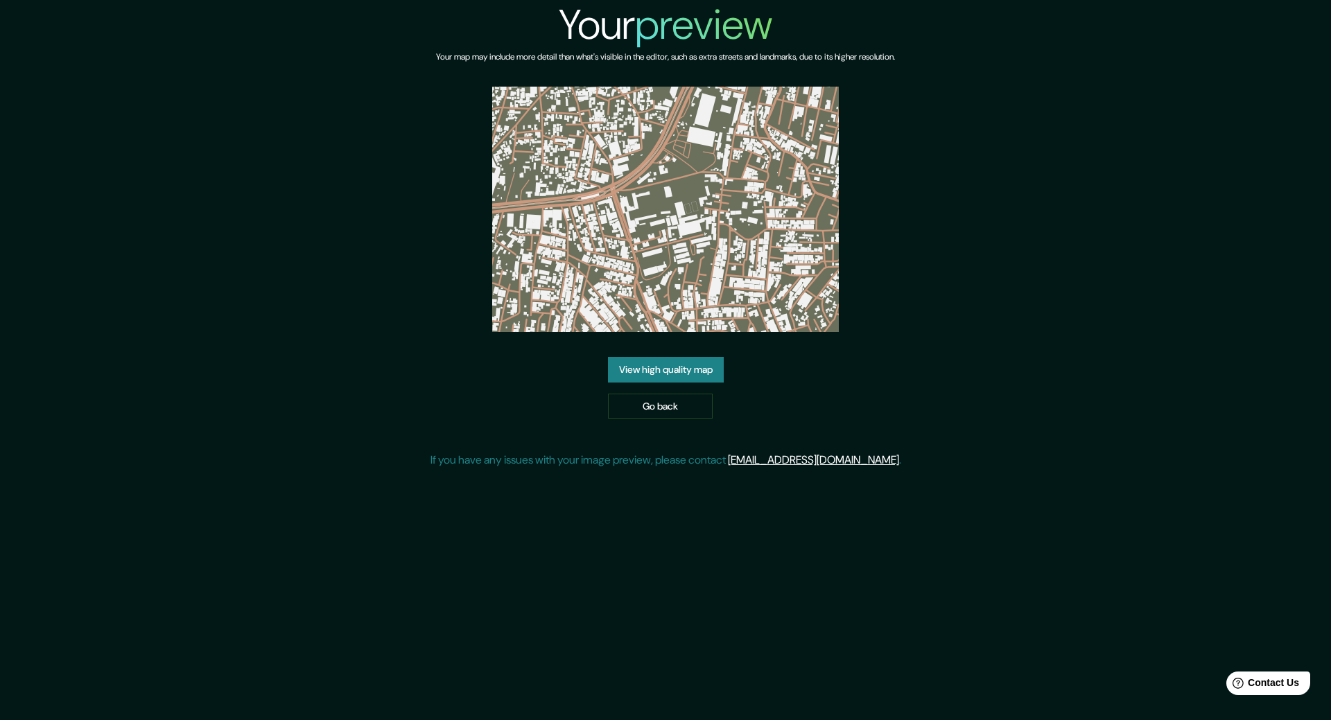
click at [835, 337] on div "Your preview Your map may include more detail than what's visible in the editor…" at bounding box center [665, 240] width 471 height 480
click at [683, 356] on div "Your preview Your map may include more detail than what's visible in the editor…" at bounding box center [665, 240] width 471 height 480
click at [685, 363] on link "View high quality map" at bounding box center [666, 370] width 116 height 26
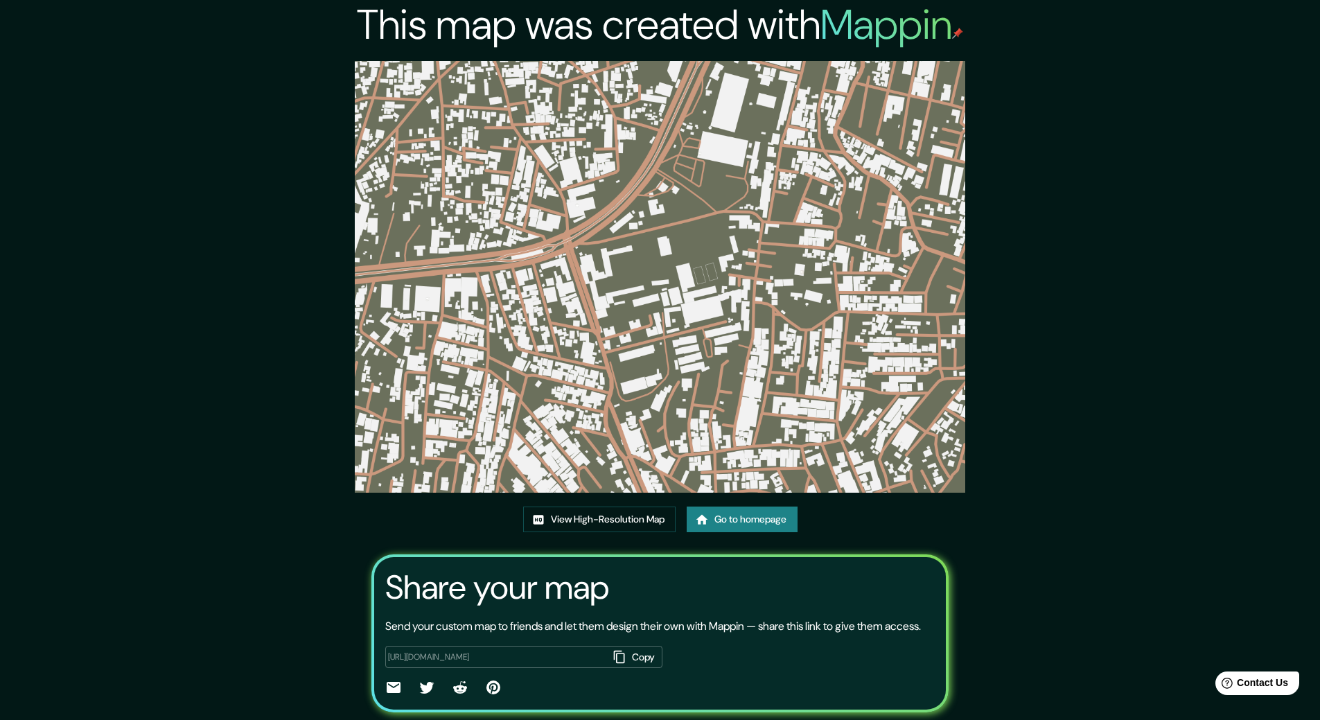
scroll to position [58, 0]
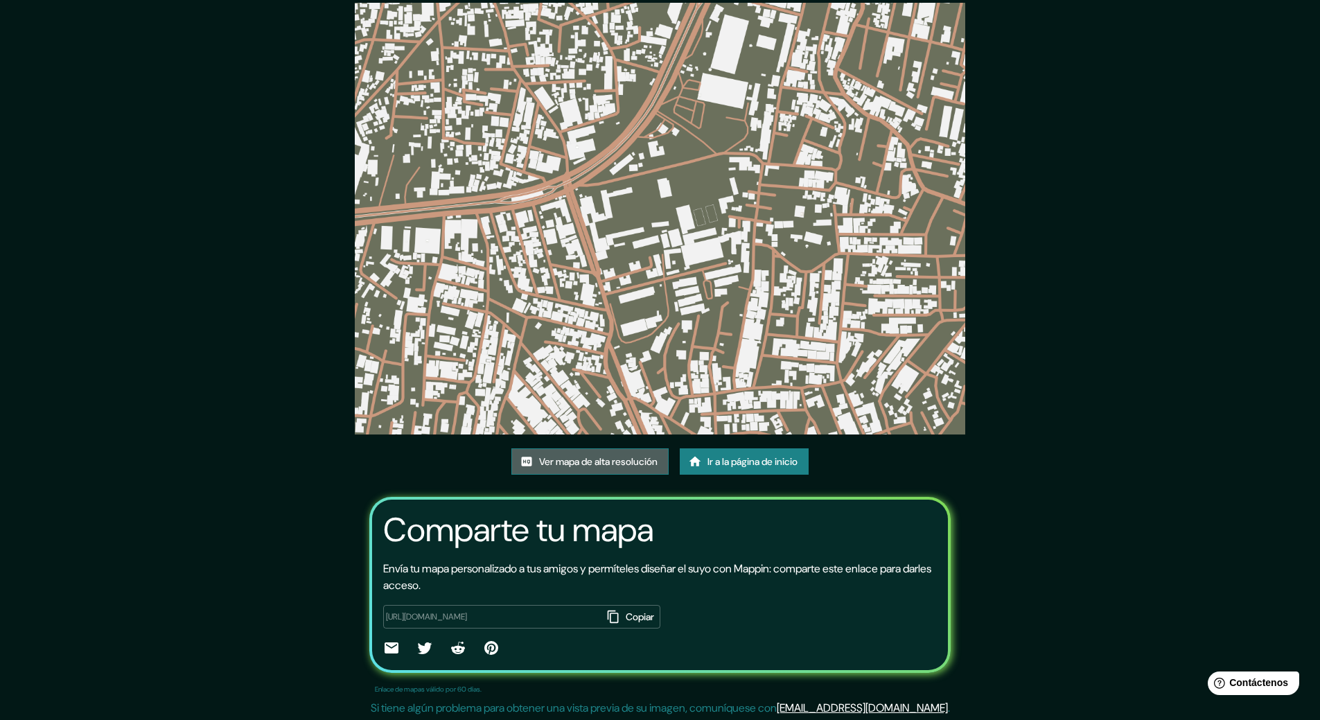
click at [613, 462] on font "Ver mapa de alta resolución" at bounding box center [598, 462] width 119 height 12
